Goal: Task Accomplishment & Management: Use online tool/utility

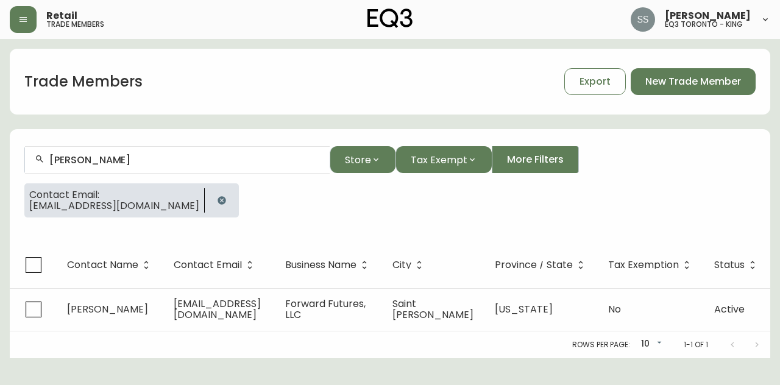
drag, startPoint x: 97, startPoint y: 153, endPoint x: 0, endPoint y: 158, distance: 97.0
click at [0, 158] on main "Trade Members Export New Trade Member [PERSON_NAME] Store Tax Exempt More Filte…" at bounding box center [390, 198] width 780 height 319
drag, startPoint x: 138, startPoint y: 161, endPoint x: 10, endPoint y: 143, distance: 129.3
click at [0, 146] on main "Trade Members Export New Trade Member [PERSON_NAME] Store Tax Exempt More Filte…" at bounding box center [390, 198] width 780 height 319
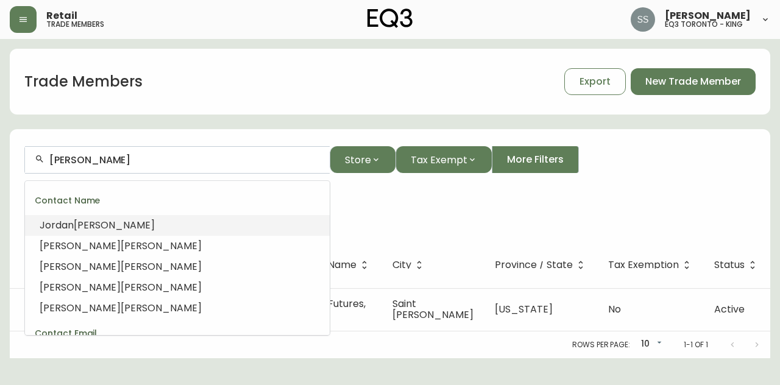
paste input "[PERSON_NAME][EMAIL_ADDRESS][DOMAIN_NAME]"
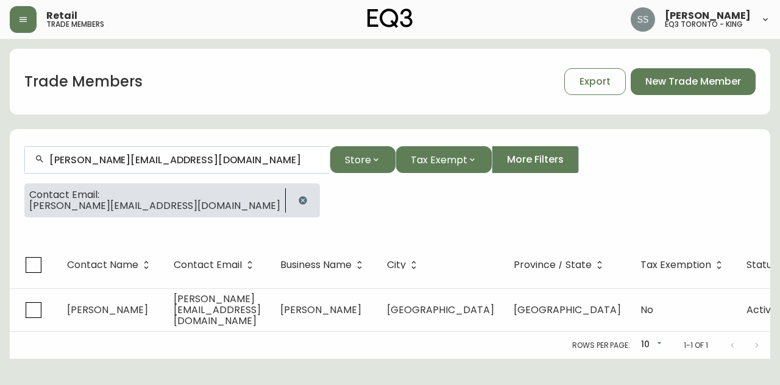
type input "[PERSON_NAME][EMAIL_ADDRESS][DOMAIN_NAME]"
click at [27, 19] on icon "button" at bounding box center [23, 20] width 10 height 10
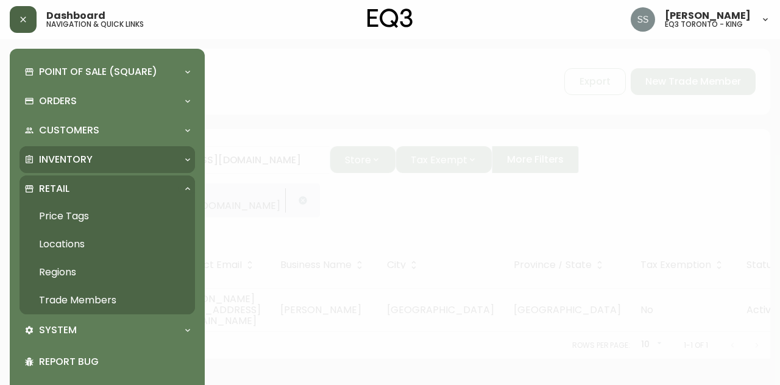
click at [88, 157] on p "Inventory" at bounding box center [66, 159] width 54 height 13
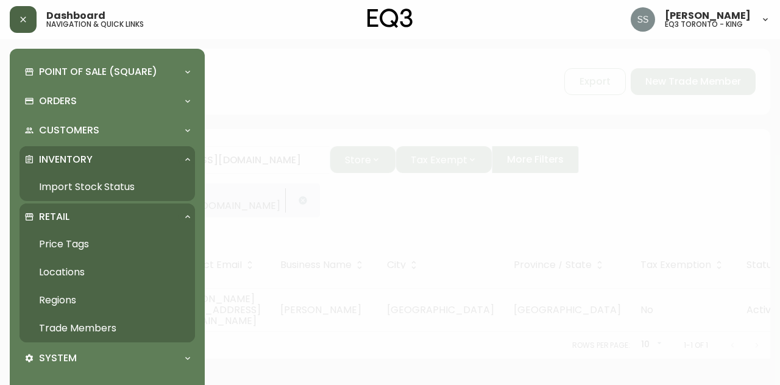
click at [101, 189] on link "Import Stock Status" at bounding box center [106, 187] width 175 height 28
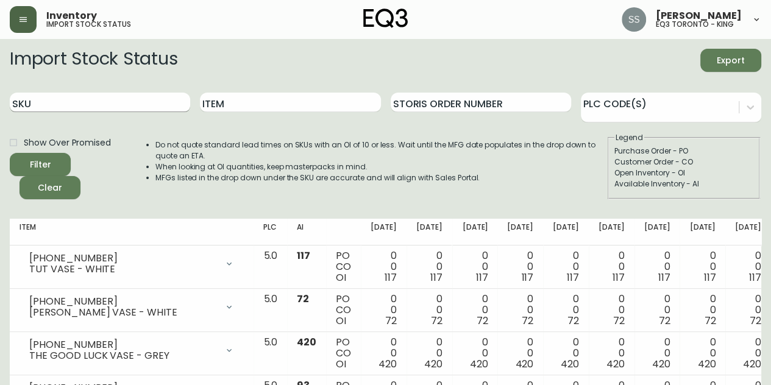
click at [145, 107] on input "SKU" at bounding box center [100, 102] width 180 height 19
paste input "3020-290-4-A"
click at [52, 166] on span "Filter" at bounding box center [39, 164] width 41 height 15
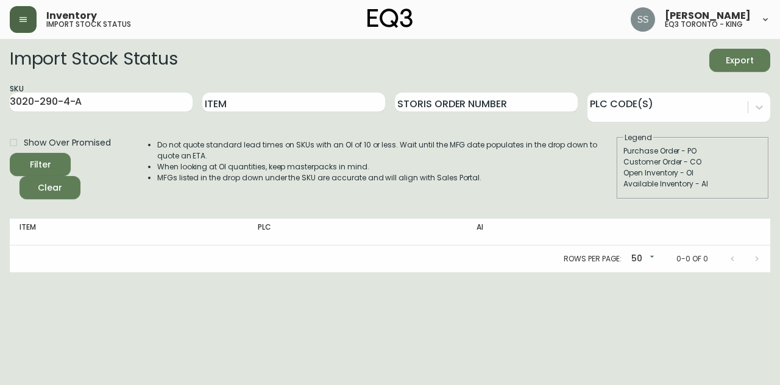
click at [49, 159] on div "Filter" at bounding box center [40, 164] width 21 height 15
click at [714, 272] on html "Inventory import stock status [PERSON_NAME] eq3 [GEOGRAPHIC_DATA] - king Import…" at bounding box center [390, 136] width 780 height 272
drag, startPoint x: 66, startPoint y: 108, endPoint x: 10, endPoint y: 69, distance: 69.1
click at [0, 68] on main "Import Stock Status Export SKU 3020-290-4-A Item Storis Order Number PLC Code(s…" at bounding box center [390, 155] width 780 height 233
paste input "7220-510-1-B"
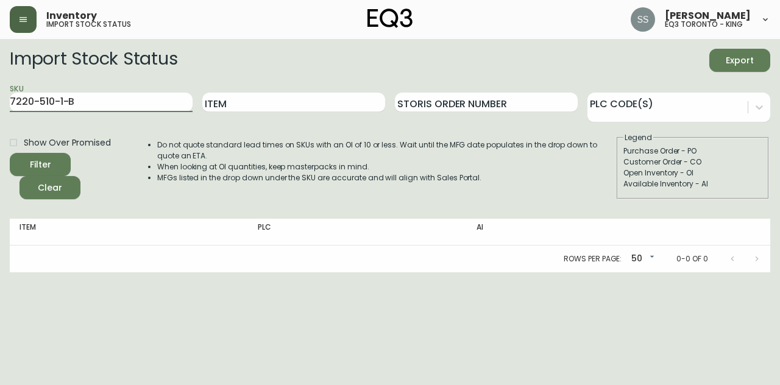
click at [34, 168] on icon "submit" at bounding box center [35, 162] width 15 height 15
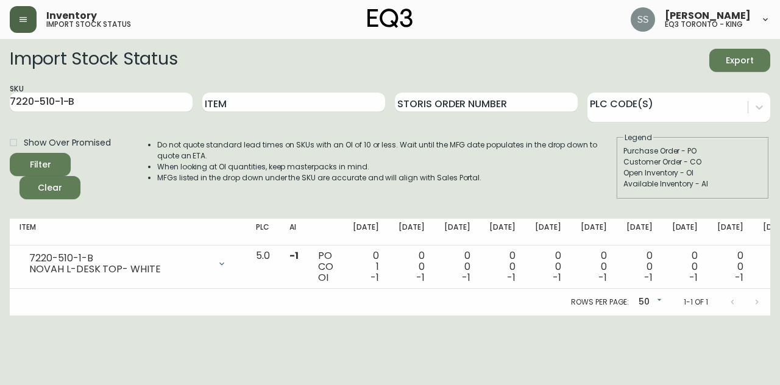
drag, startPoint x: 630, startPoint y: 68, endPoint x: 621, endPoint y: 68, distance: 9.1
click at [624, 68] on div "Import Stock Status Export" at bounding box center [390, 60] width 760 height 23
drag, startPoint x: 0, startPoint y: 104, endPoint x: 0, endPoint y: 86, distance: 17.7
click at [0, 88] on main "Import Stock Status Export SKU 7220-510-1-B Item Storis Order Number PLC Code(s…" at bounding box center [390, 177] width 780 height 277
paste input "01-5-C"
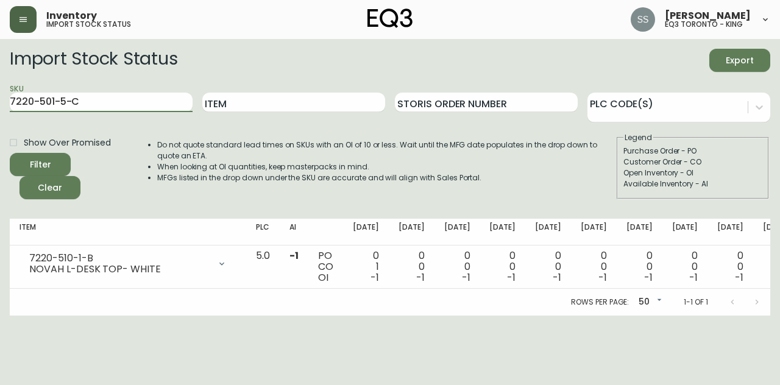
type input "7220-501-5-C"
click at [40, 161] on icon "submit" at bounding box center [36, 163] width 15 height 15
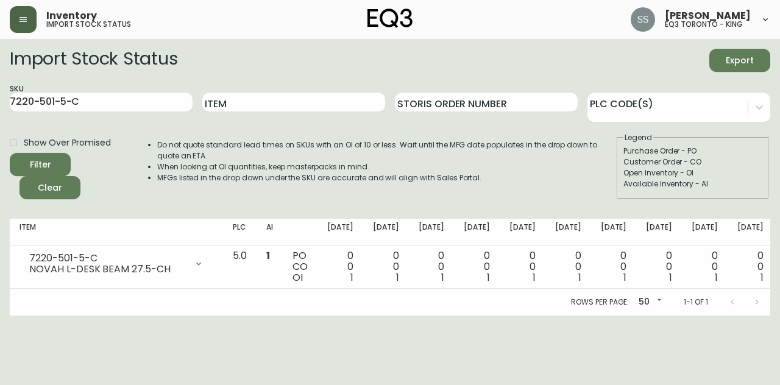
scroll to position [0, 22]
